Goal: Check status: Check status

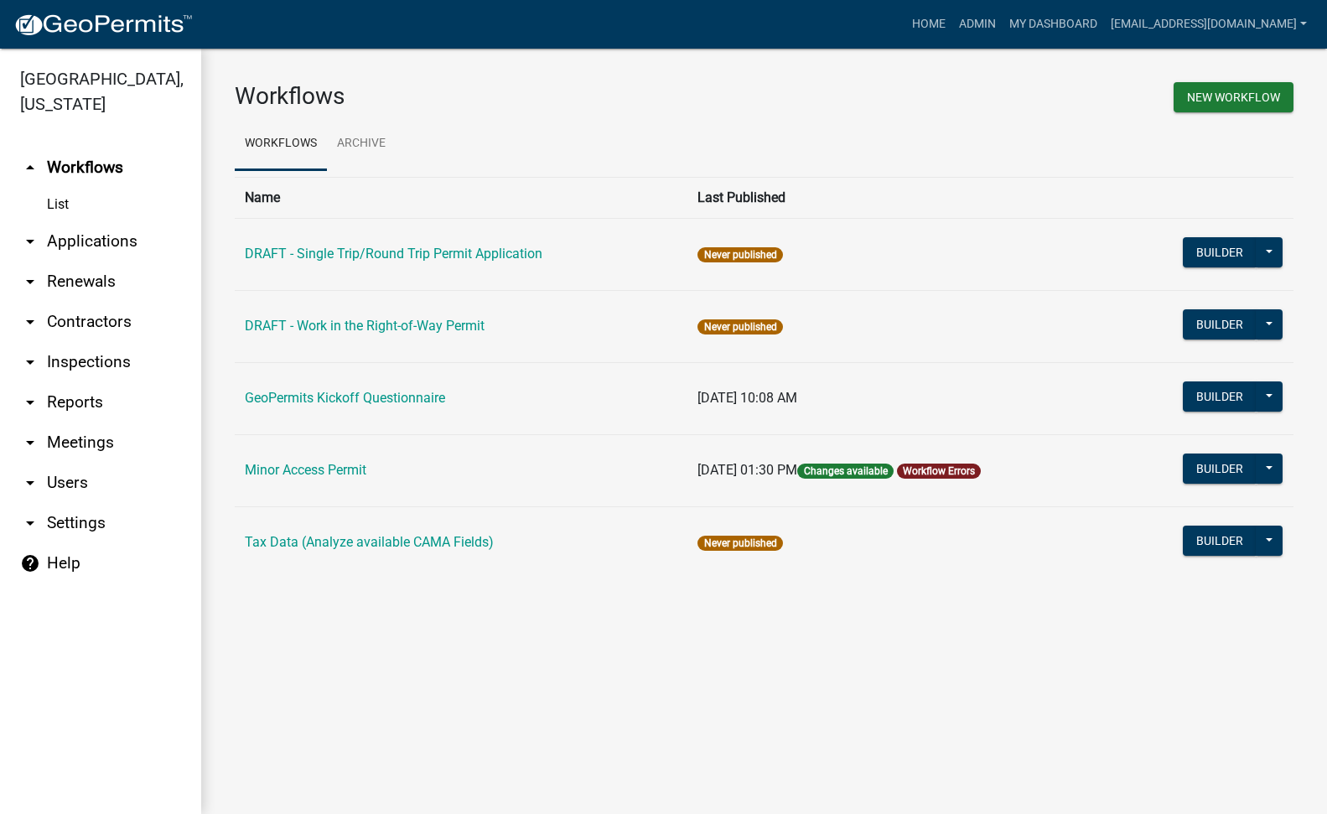
click at [78, 221] on link "arrow_drop_down Applications" at bounding box center [100, 241] width 201 height 40
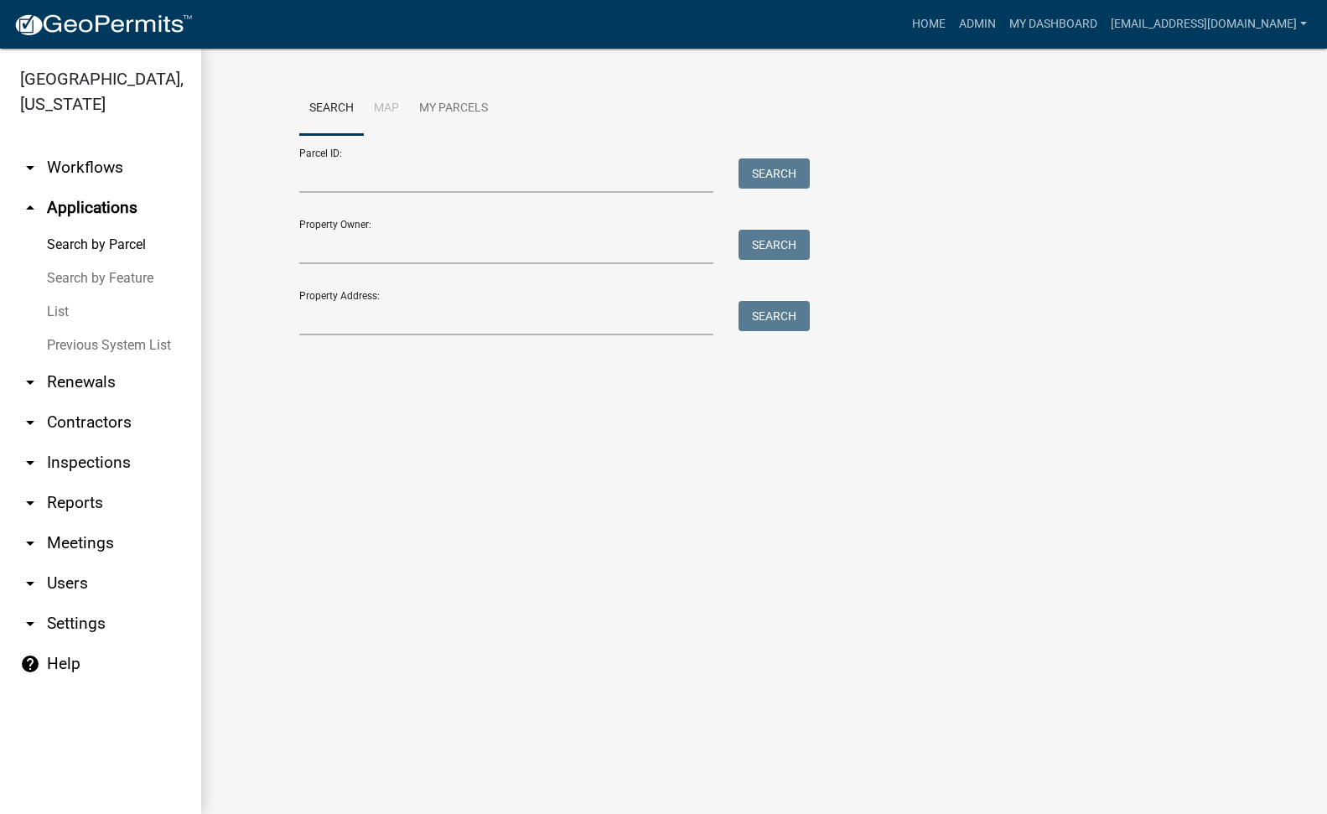
click at [105, 148] on link "arrow_drop_down Workflows" at bounding box center [100, 168] width 201 height 40
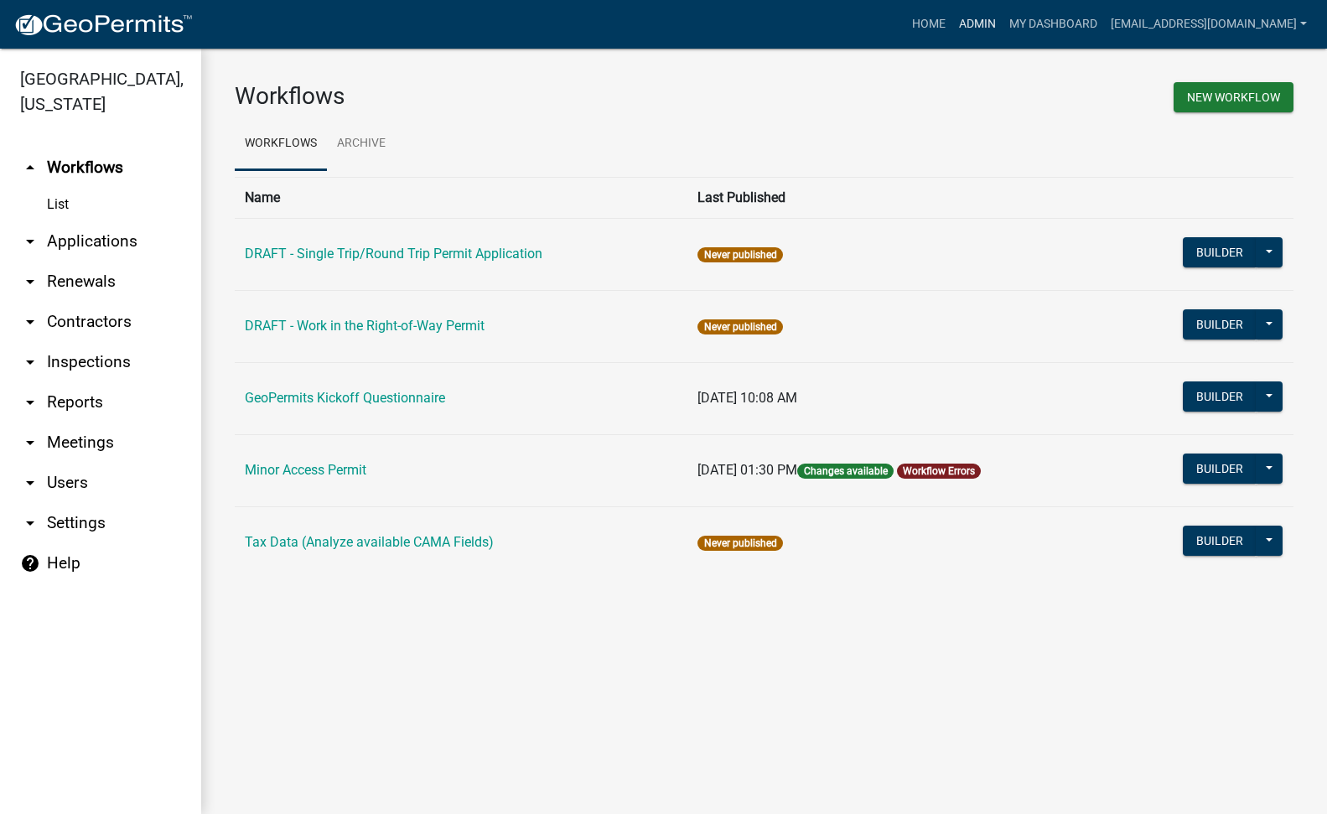
click at [957, 21] on link "Admin" at bounding box center [977, 24] width 50 height 32
click at [1012, 21] on link "My Dashboard" at bounding box center [1053, 24] width 101 height 32
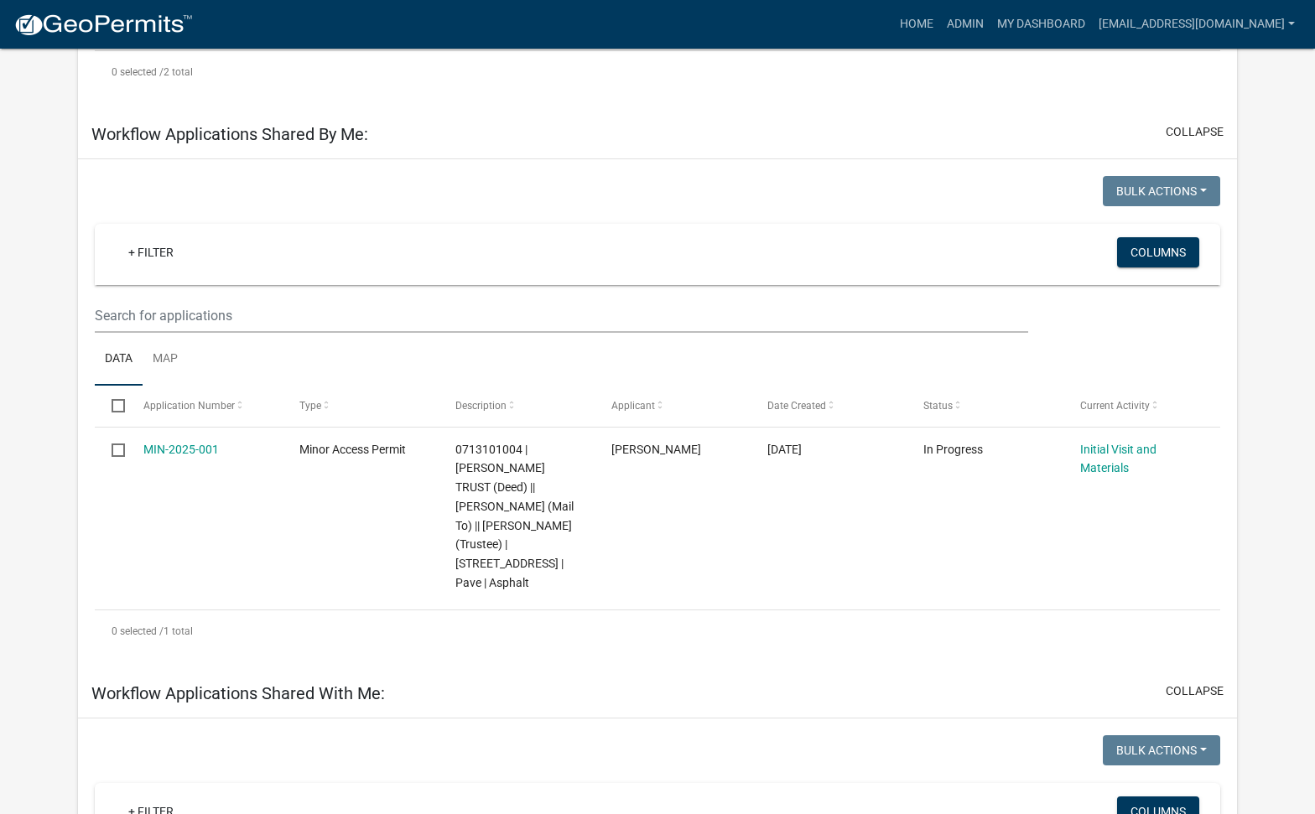
scroll to position [671, 0]
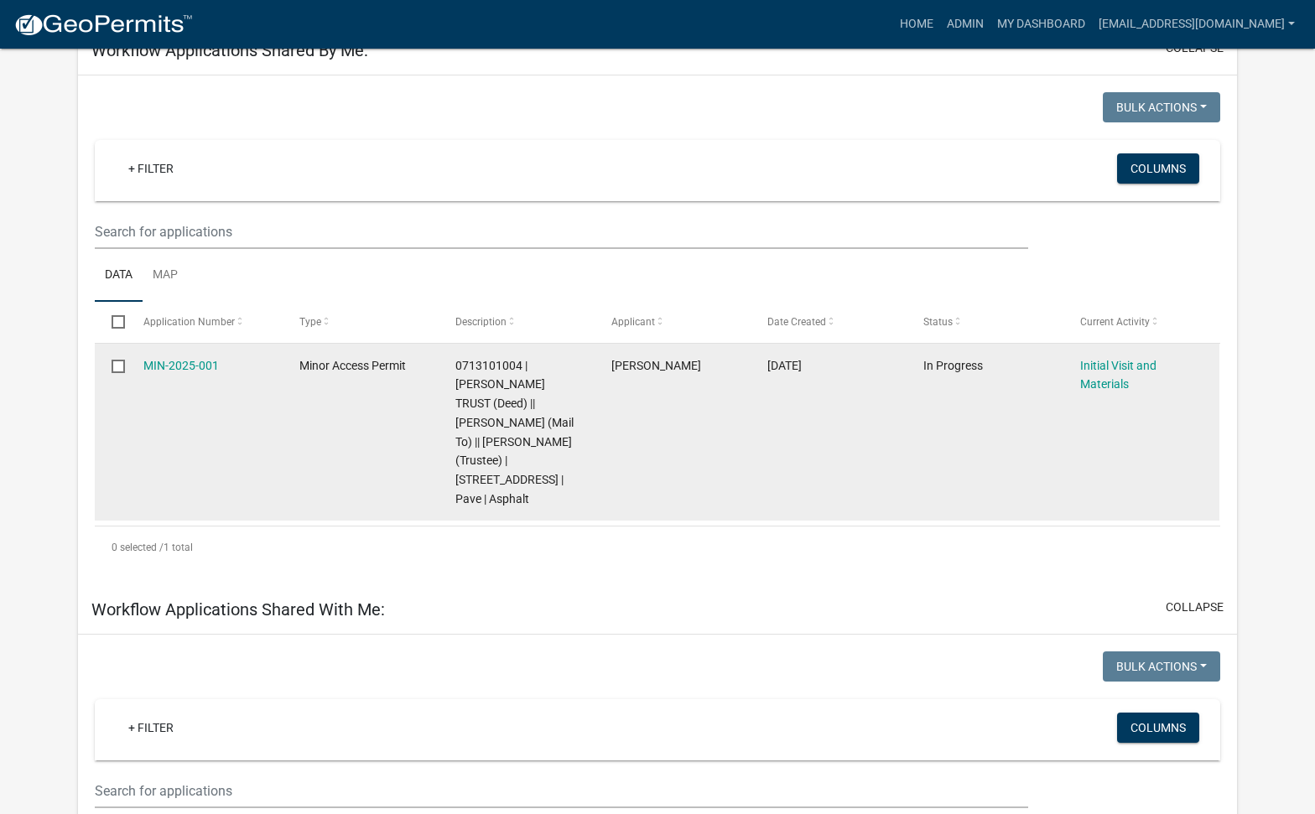
click at [1103, 375] on div "Initial Visit and Materials" at bounding box center [1142, 375] width 124 height 39
click at [1103, 386] on link "Initial Visit and Materials" at bounding box center [1118, 375] width 76 height 33
